Goal: Communication & Community: Answer question/provide support

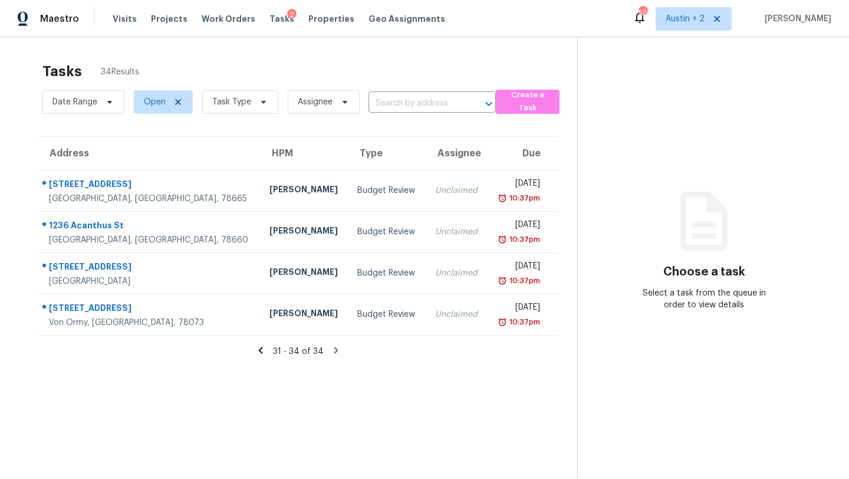
scroll to position [37, 0]
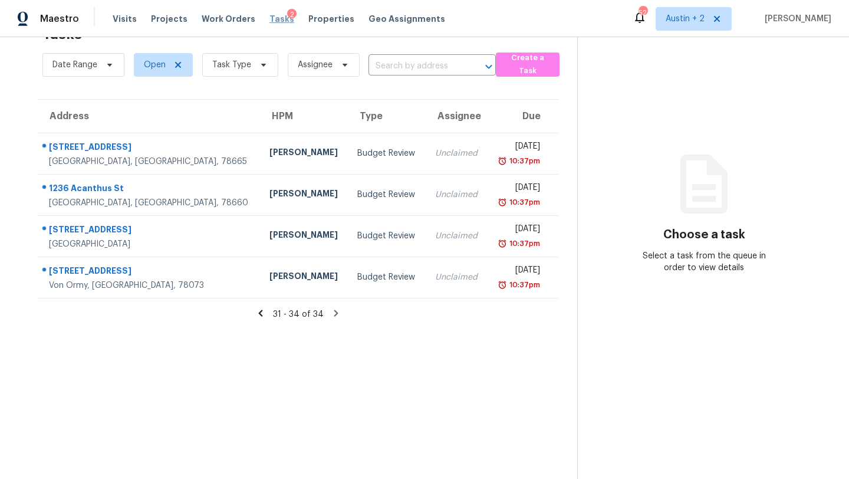
click at [272, 18] on span "Tasks" at bounding box center [281, 19] width 25 height 8
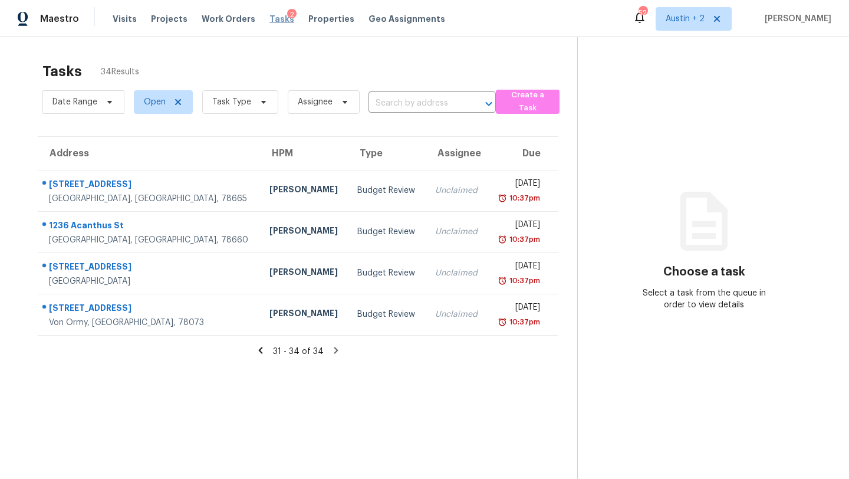
click at [269, 19] on span "Tasks" at bounding box center [281, 19] width 25 height 8
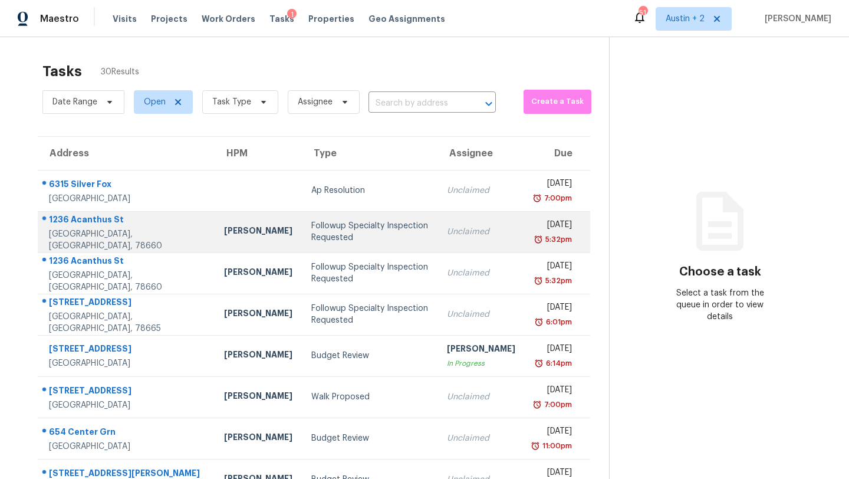
click at [311, 231] on div "Followup Specialty Inspection Requested" at bounding box center [369, 232] width 117 height 24
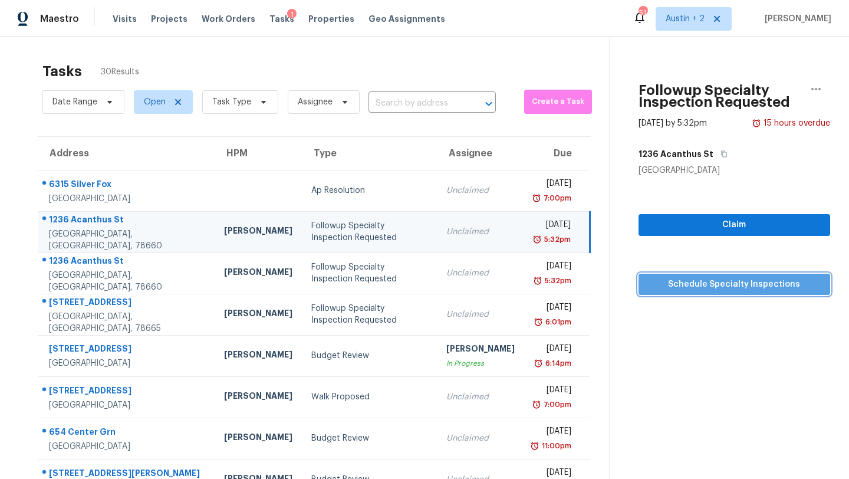
click at [692, 283] on span "Schedule Specialty Inspections" at bounding box center [734, 284] width 173 height 15
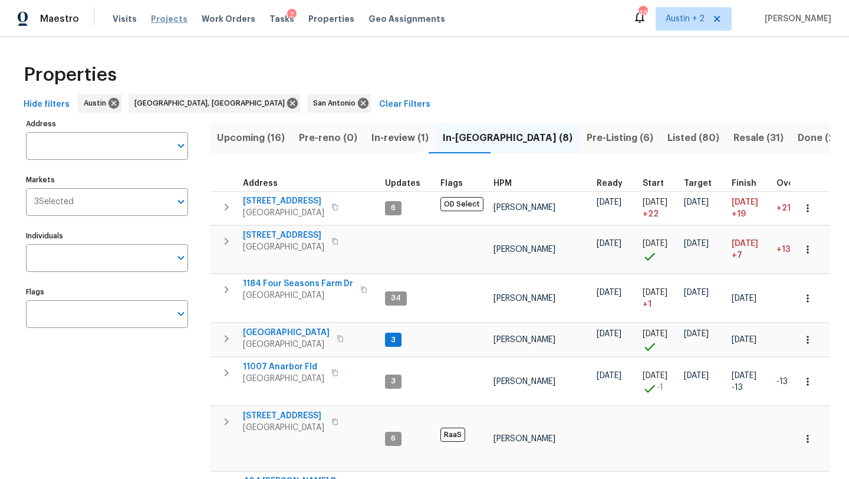
click at [171, 20] on span "Projects" at bounding box center [169, 19] width 37 height 12
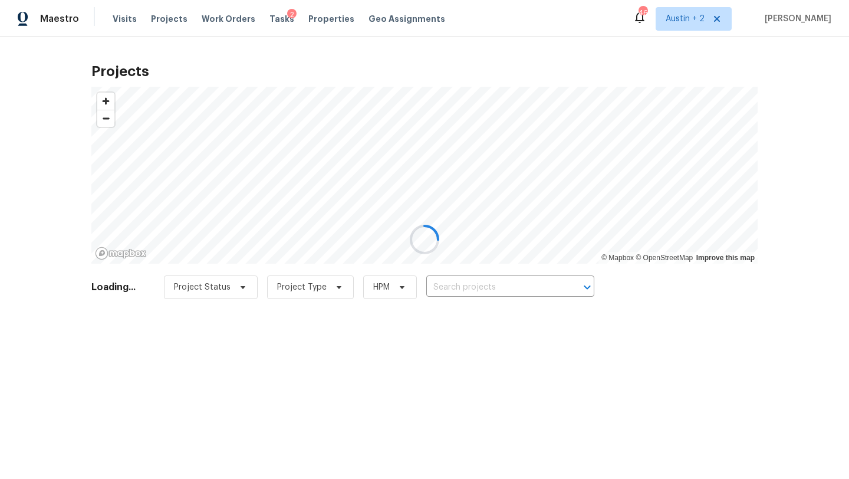
click at [511, 294] on div at bounding box center [424, 239] width 849 height 479
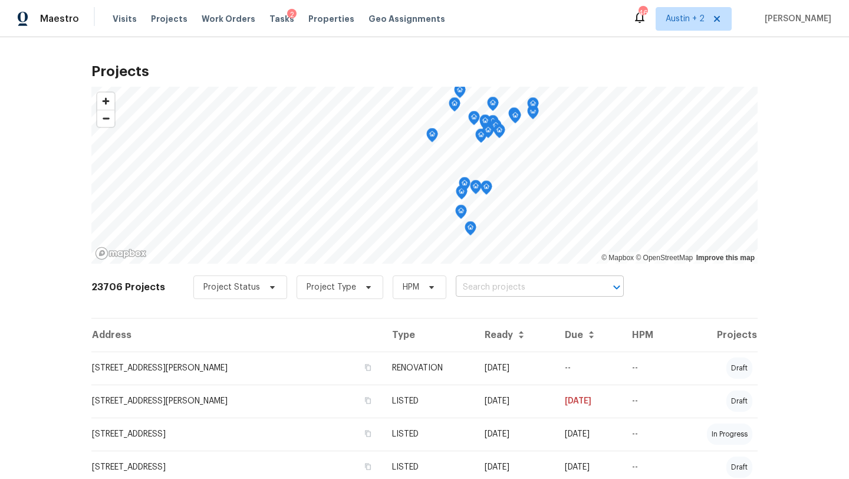
click at [504, 287] on input "text" at bounding box center [523, 287] width 135 height 18
type input "virgi"
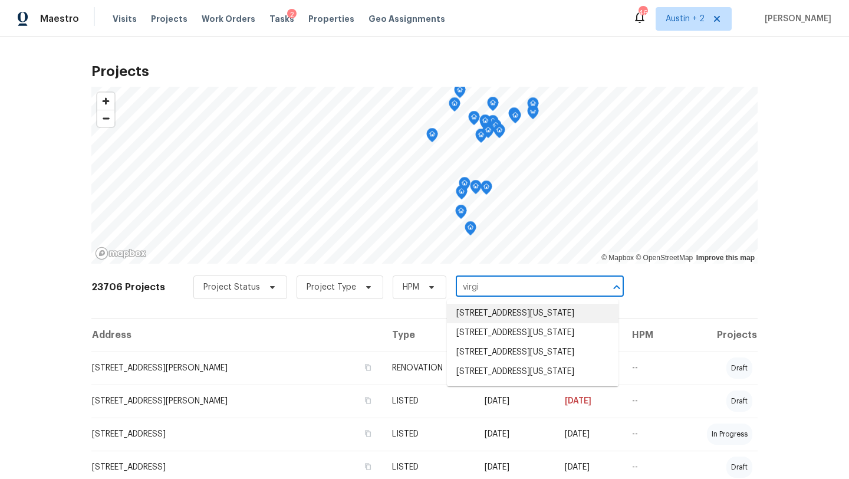
click at [506, 318] on li "[STREET_ADDRESS][US_STATE]" at bounding box center [533, 313] width 172 height 19
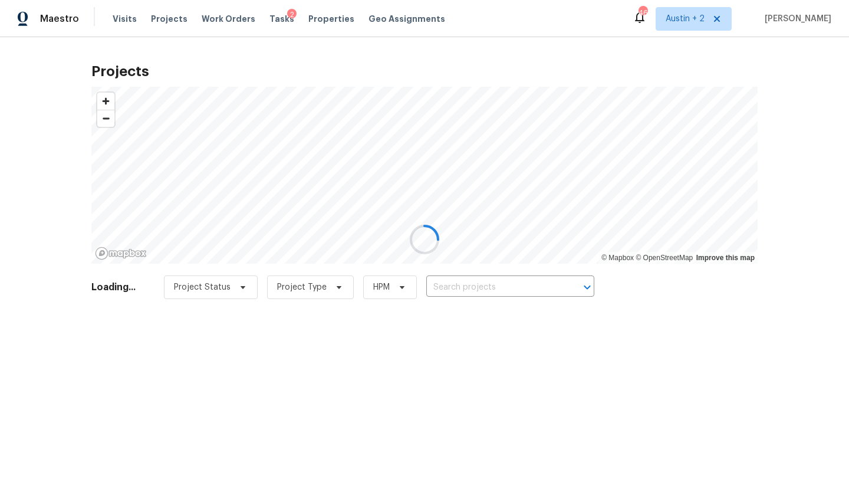
type input "[STREET_ADDRESS][US_STATE]"
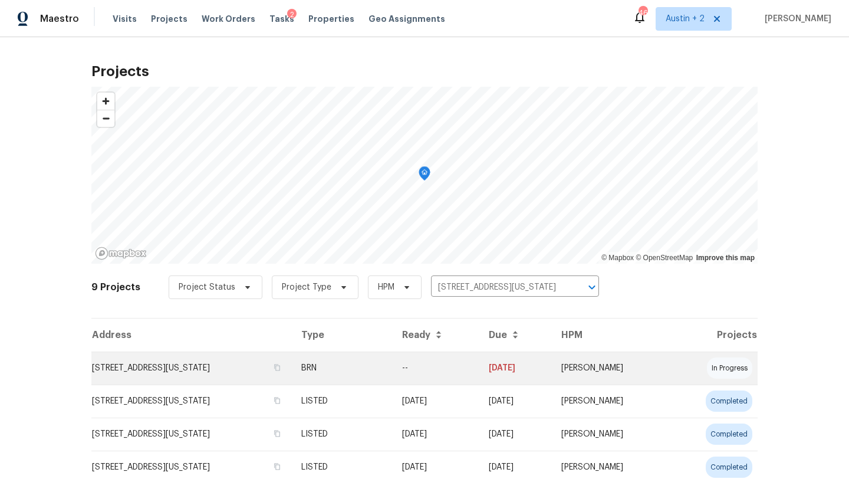
click at [162, 366] on td "[STREET_ADDRESS][US_STATE]" at bounding box center [191, 367] width 200 height 33
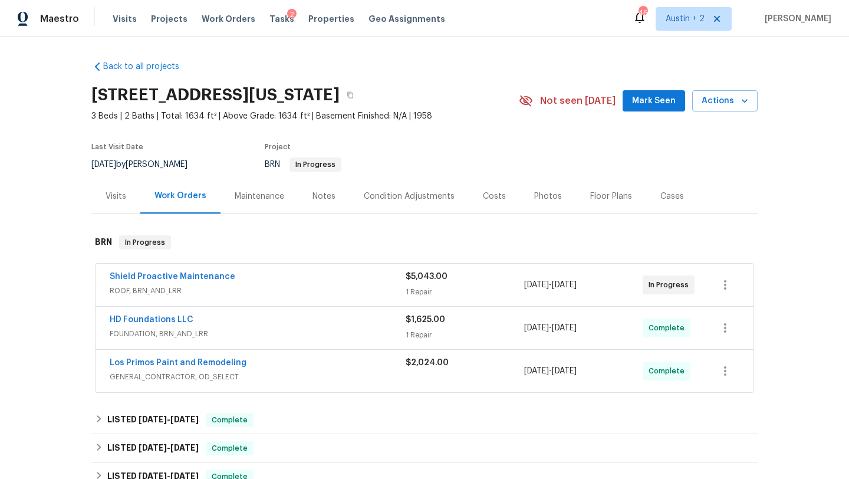
click at [645, 97] on span "Mark Seen" at bounding box center [654, 101] width 44 height 15
click at [645, 98] on span "Seen [DATE]" at bounding box center [657, 101] width 57 height 12
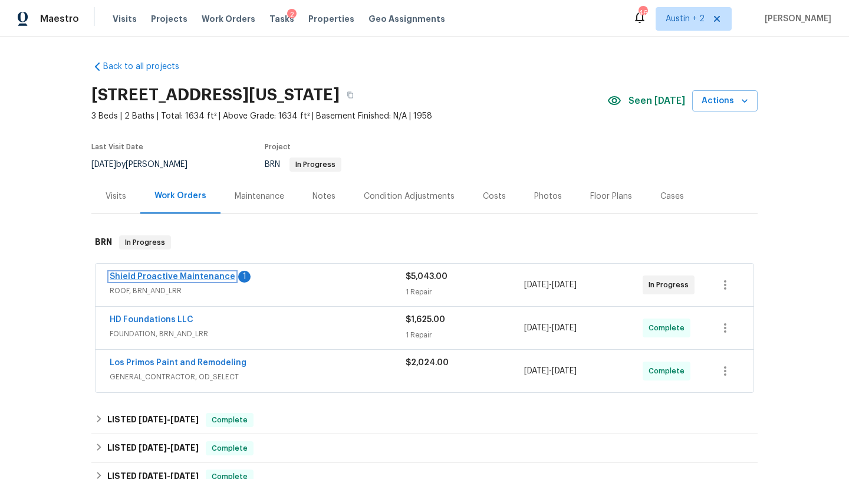
click at [173, 275] on link "Shield Proactive Maintenance" at bounding box center [173, 276] width 126 height 8
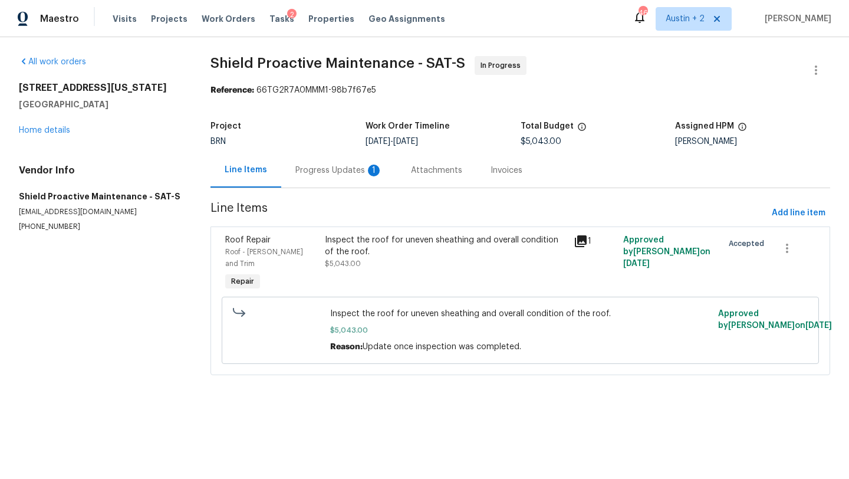
click at [317, 172] on div "Progress Updates 1" at bounding box center [338, 171] width 87 height 12
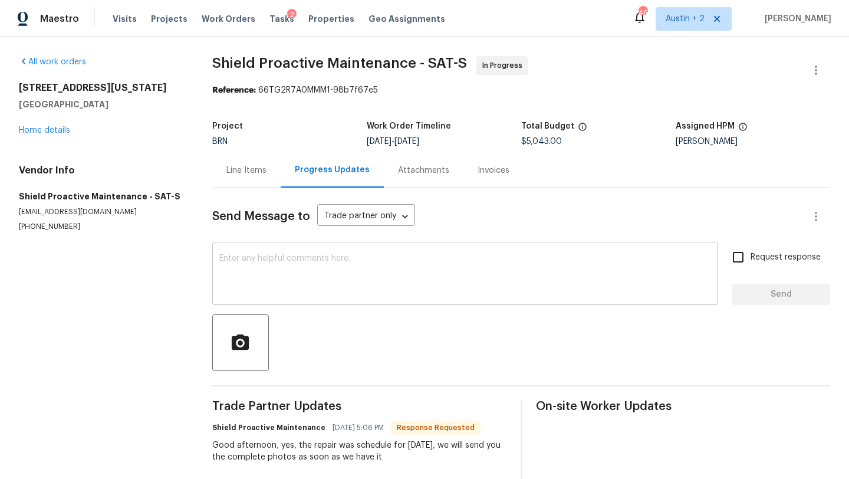
click at [299, 265] on textarea at bounding box center [465, 274] width 492 height 41
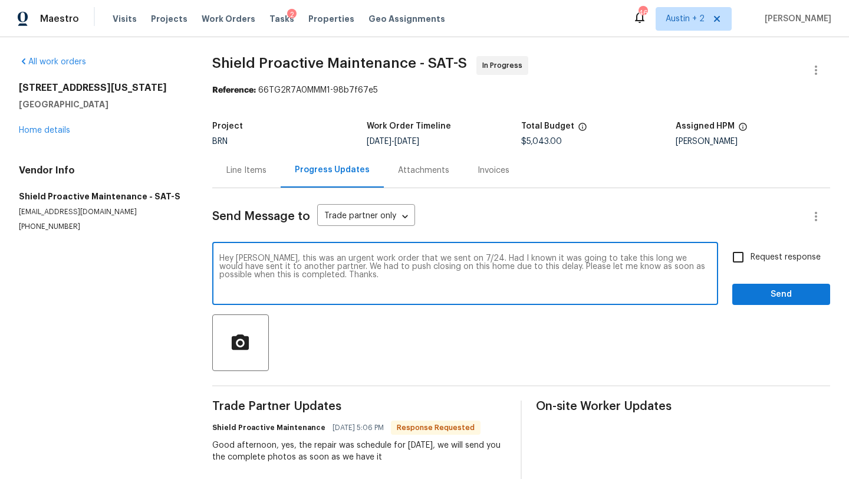
type textarea "Hey [PERSON_NAME], this was an urgent work order that we sent on 7/24. Had I kn…"
click at [767, 262] on span "Request response" at bounding box center [786, 257] width 70 height 12
click at [751, 262] on input "Request response" at bounding box center [738, 257] width 25 height 25
checkbox input "true"
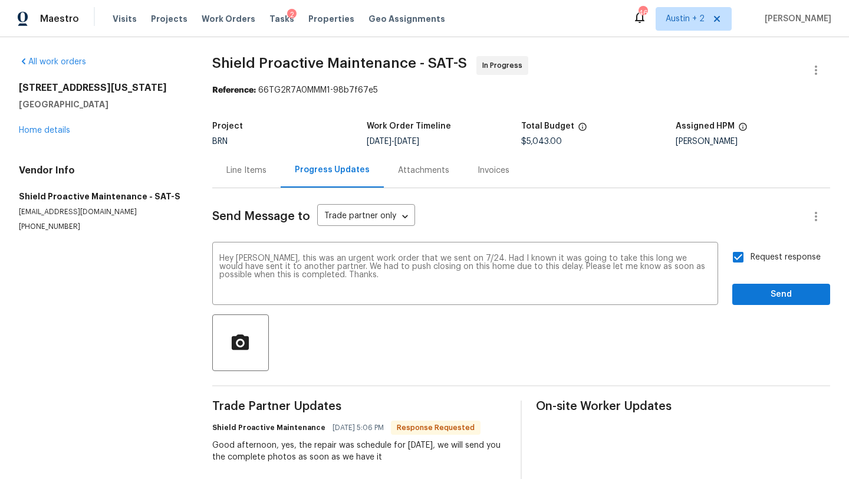
click at [770, 282] on div "Request response Send" at bounding box center [781, 275] width 98 height 60
click at [770, 287] on button "Send" at bounding box center [781, 295] width 98 height 22
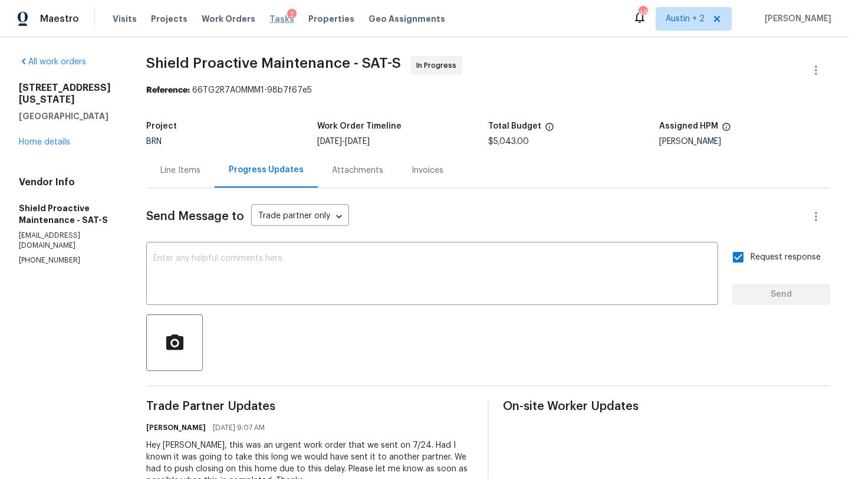
click at [269, 17] on span "Tasks" at bounding box center [281, 19] width 25 height 8
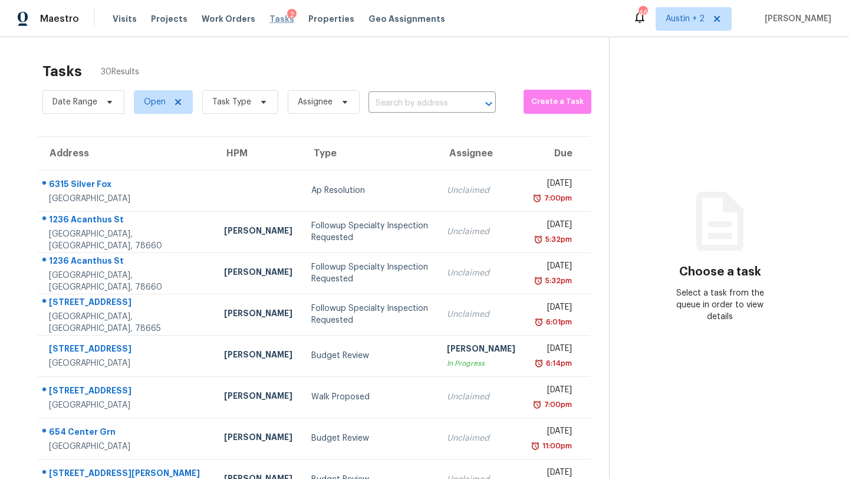
scroll to position [135, 0]
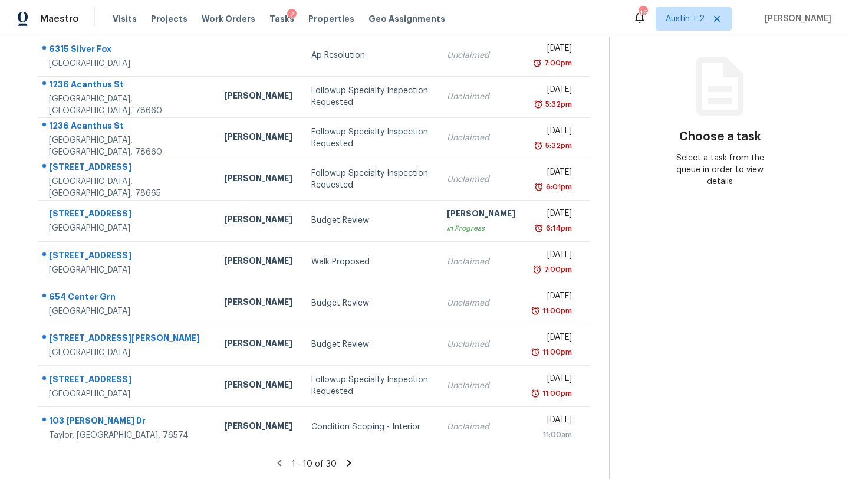
click at [347, 464] on icon at bounding box center [349, 462] width 4 height 6
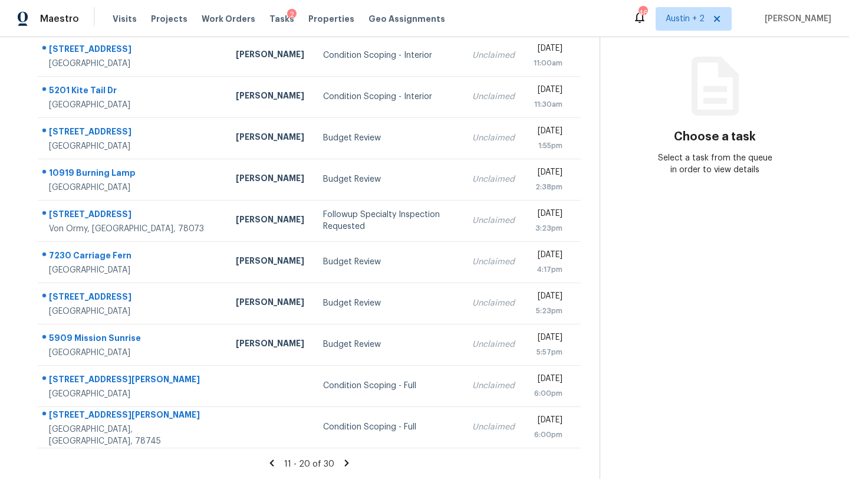
click at [341, 462] on icon at bounding box center [346, 463] width 11 height 11
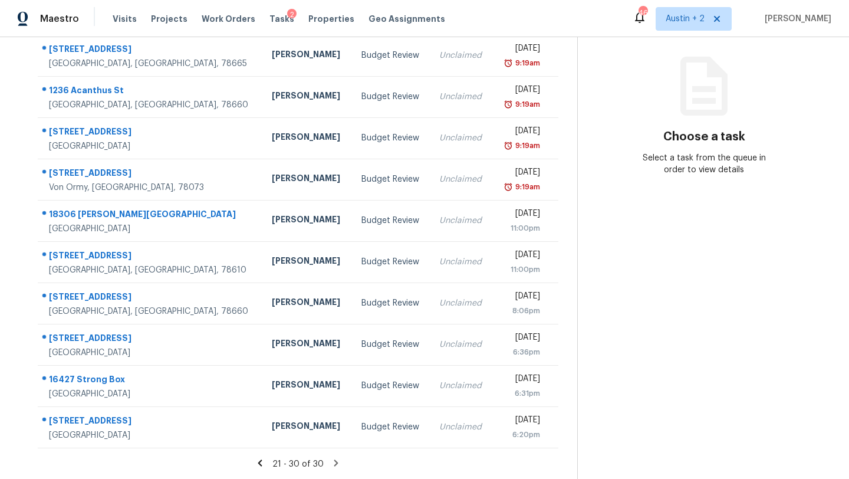
click at [333, 462] on icon at bounding box center [336, 463] width 11 height 11
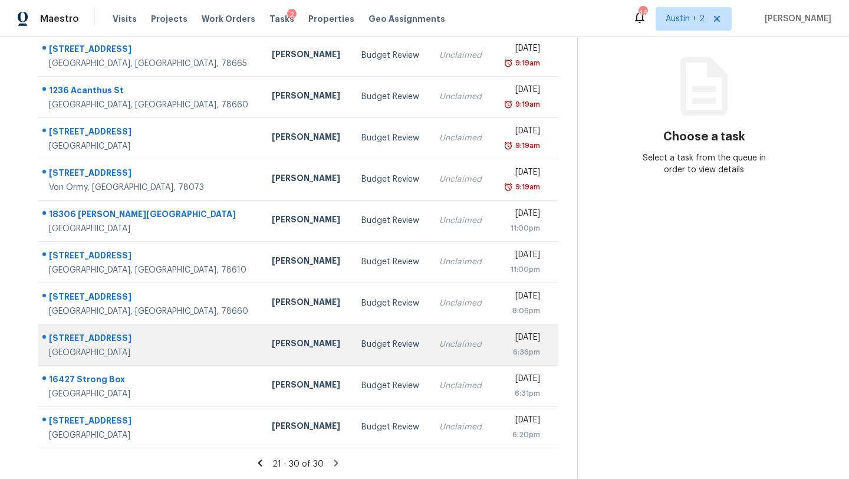
scroll to position [0, 0]
